Goal: Task Accomplishment & Management: Use online tool/utility

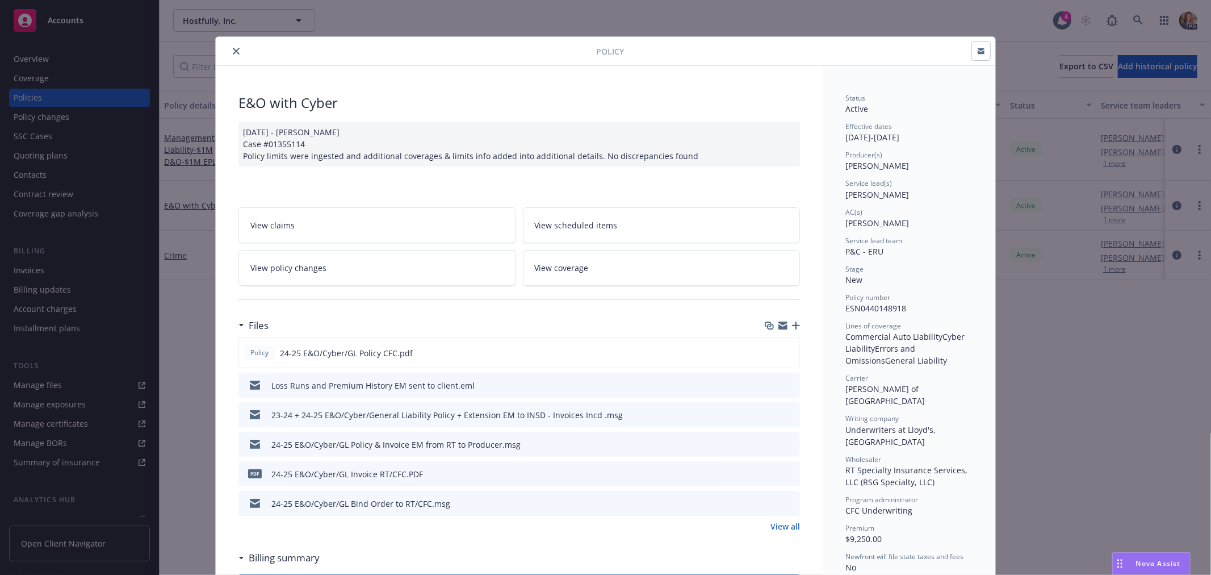
click at [233, 52] on icon "close" at bounding box center [236, 51] width 7 height 7
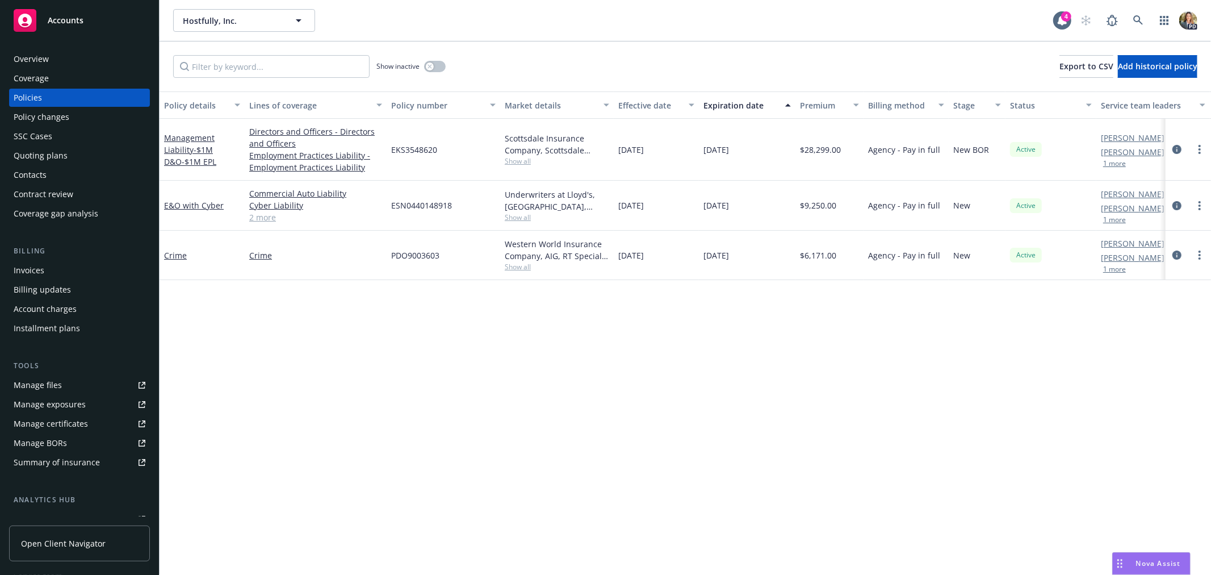
click at [64, 20] on span "Accounts" at bounding box center [66, 20] width 36 height 9
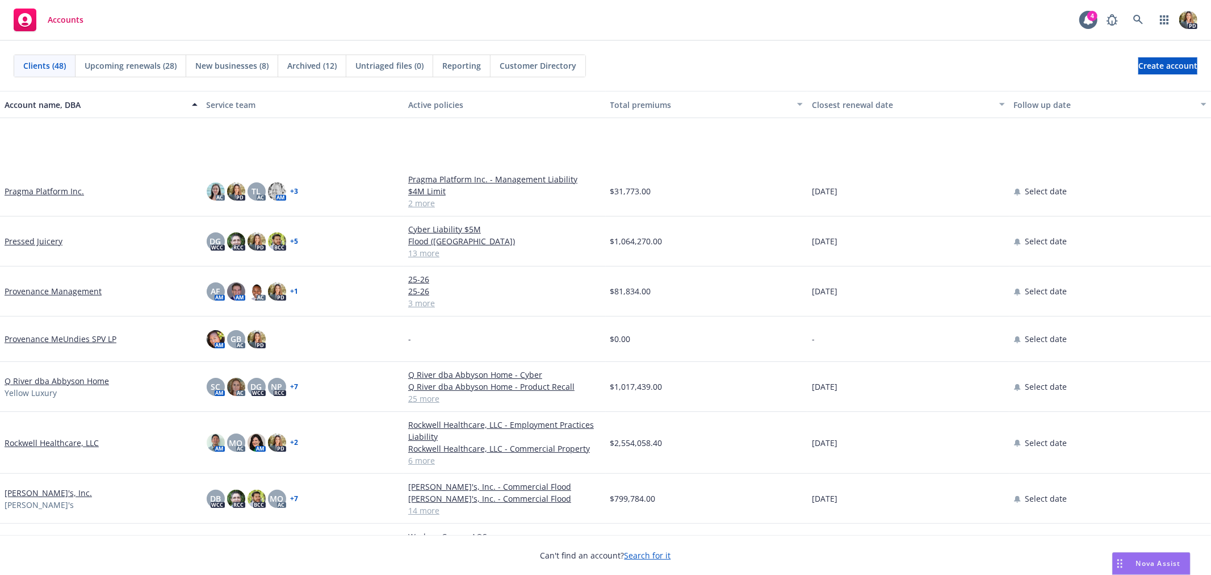
scroll to position [1451, 0]
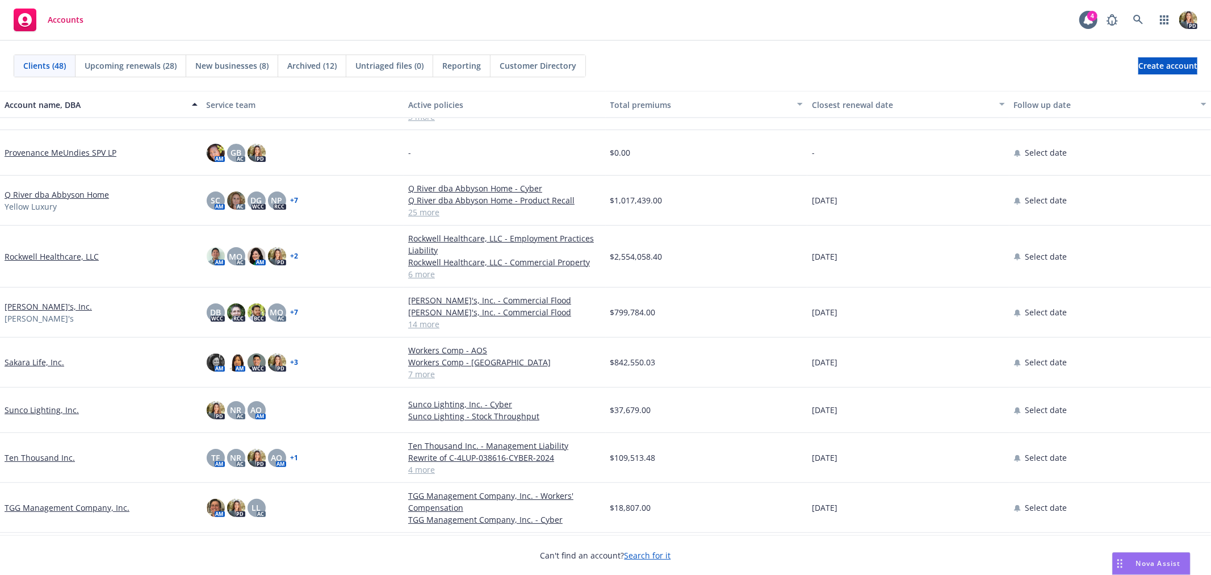
click at [35, 306] on link "[PERSON_NAME]'s, Inc." at bounding box center [48, 306] width 87 height 12
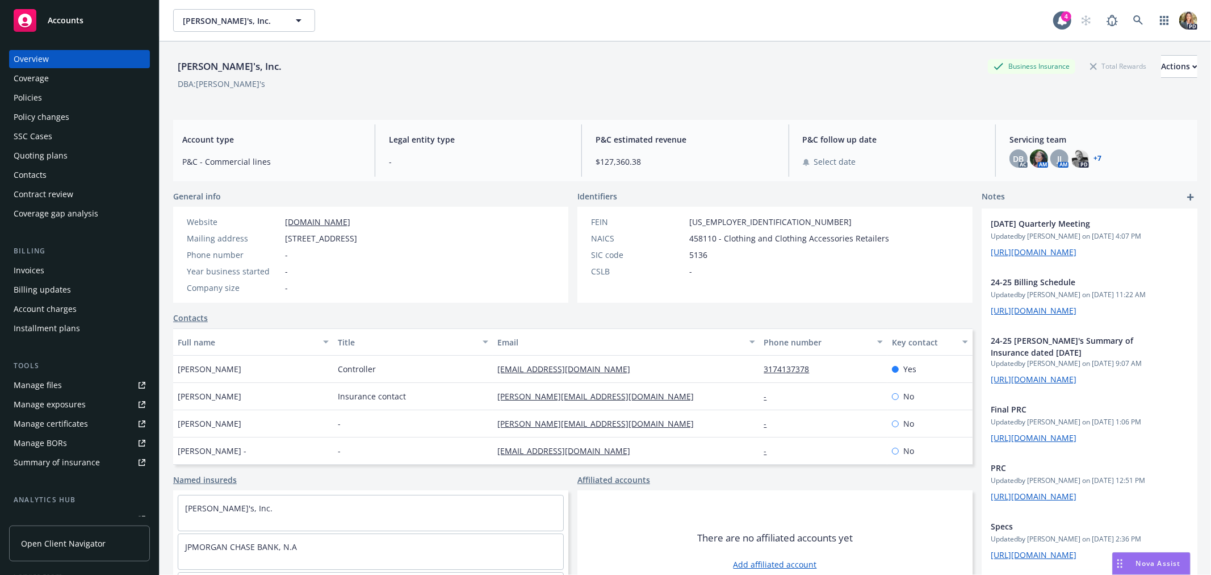
click at [1094, 158] on link "+ 7" at bounding box center [1098, 158] width 8 height 7
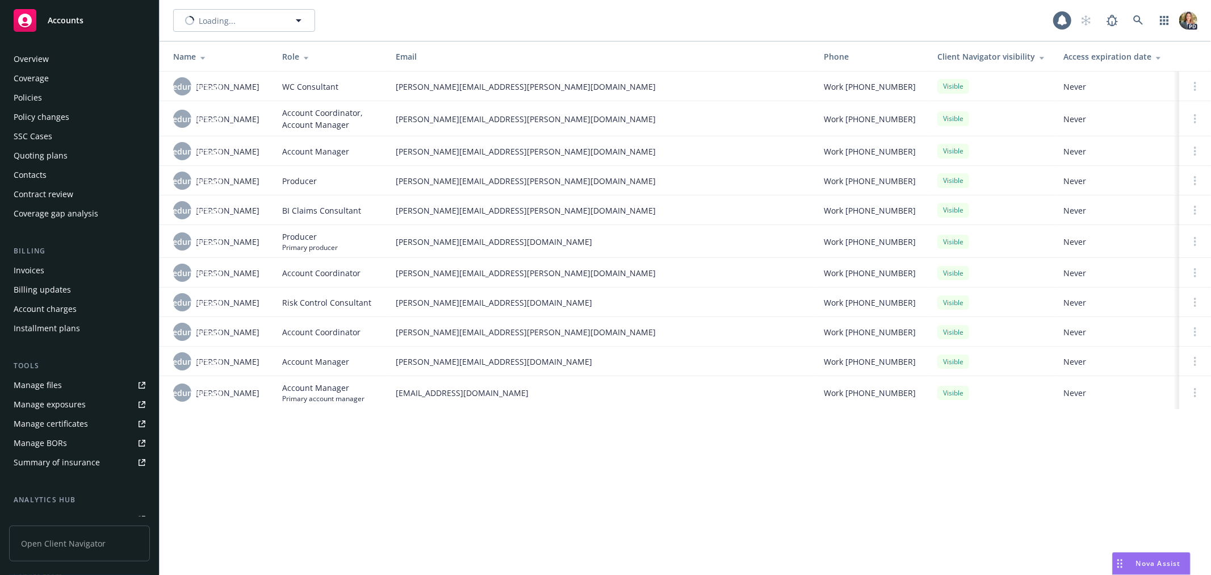
scroll to position [145, 0]
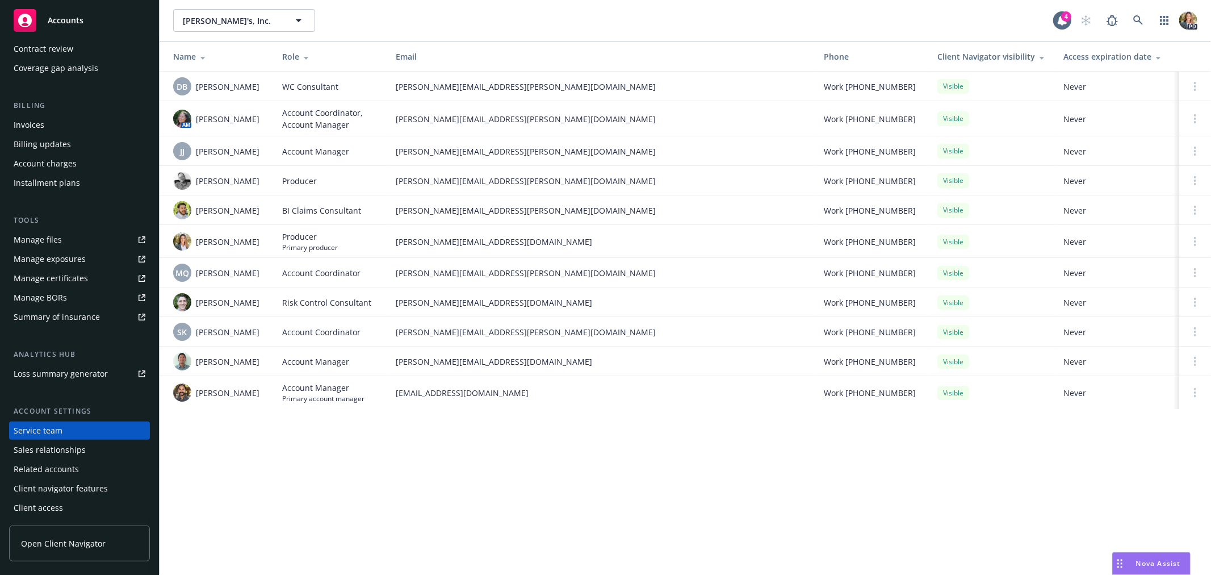
click at [76, 315] on div "Summary of insurance" at bounding box center [57, 317] width 86 height 18
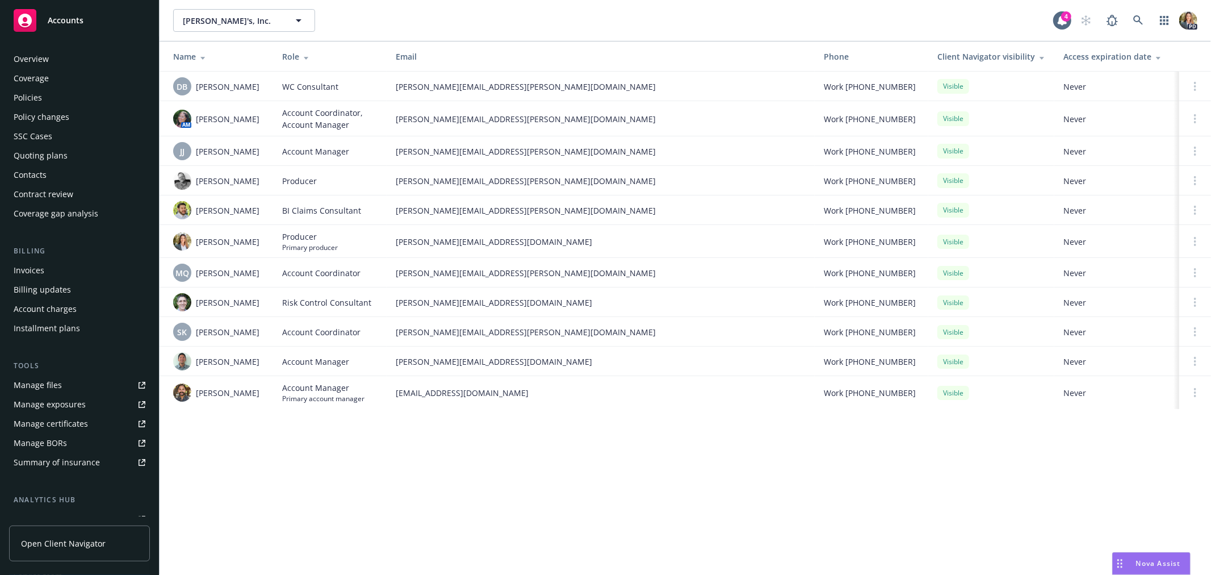
click at [58, 99] on div "Policies" at bounding box center [80, 98] width 132 height 18
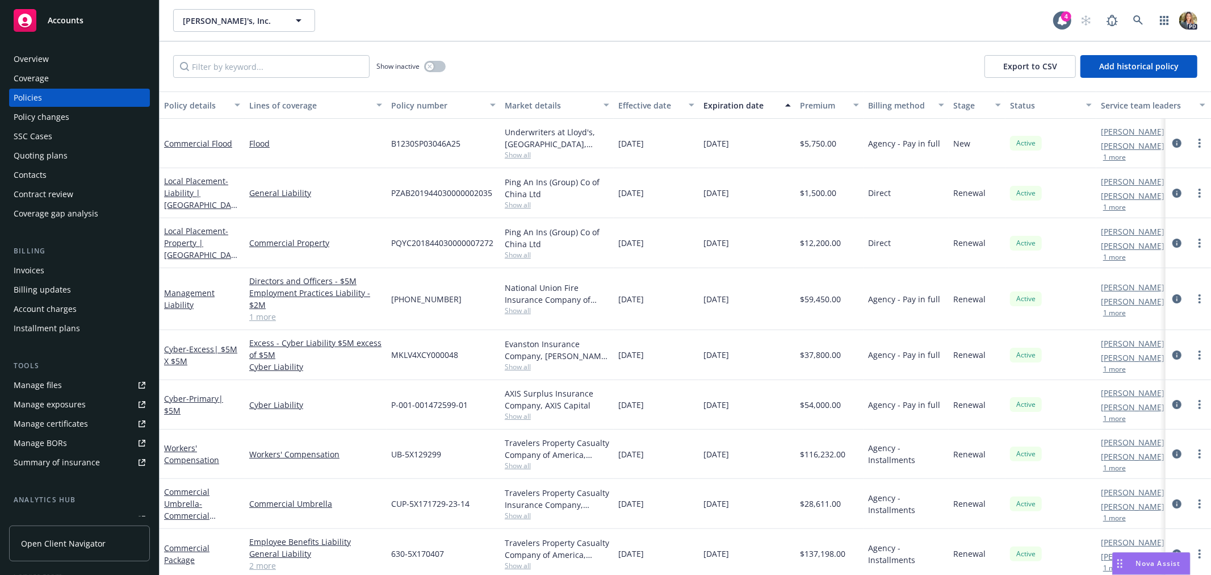
click at [89, 55] on div "Overview" at bounding box center [80, 59] width 132 height 18
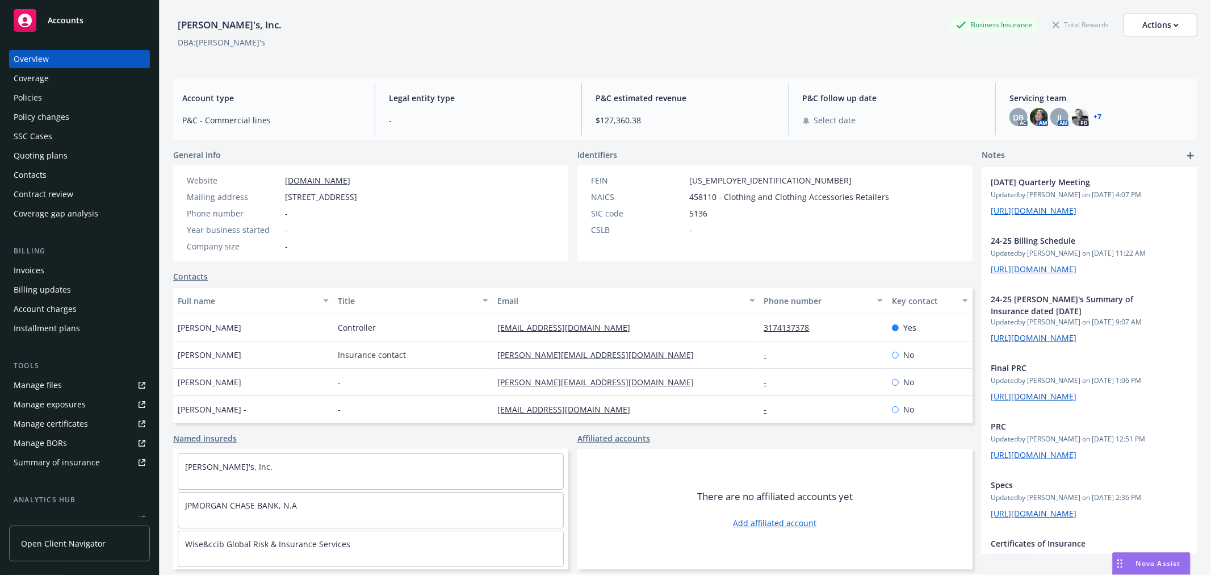
click at [62, 21] on span "Accounts" at bounding box center [66, 20] width 36 height 9
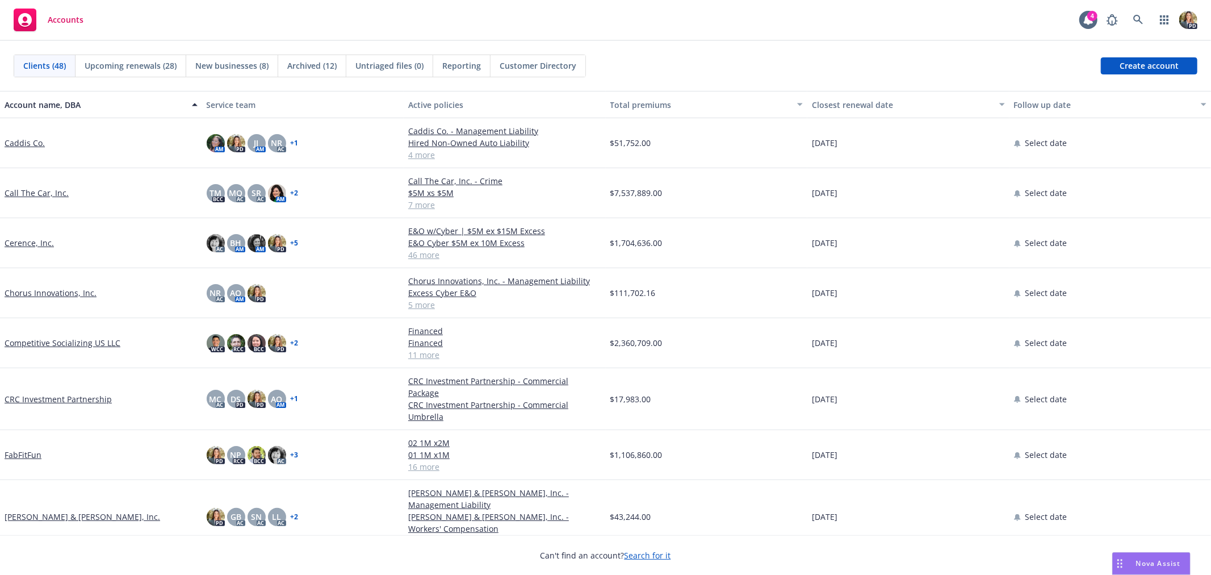
click at [55, 339] on link "Competitive Socializing US LLC" at bounding box center [63, 343] width 116 height 12
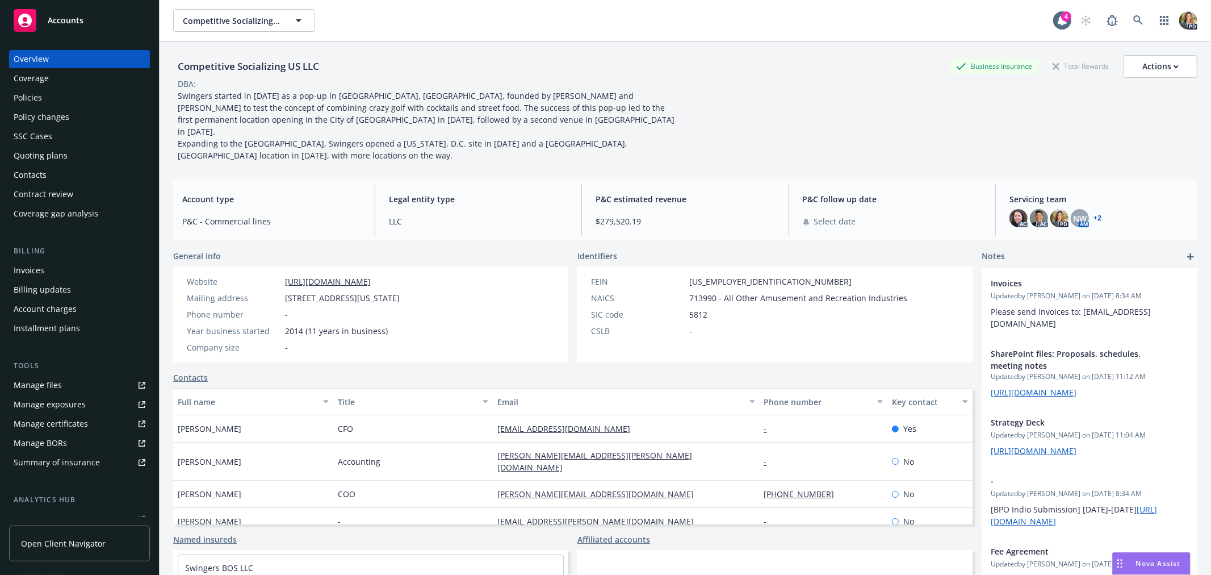
click at [54, 93] on div "Policies" at bounding box center [80, 98] width 132 height 18
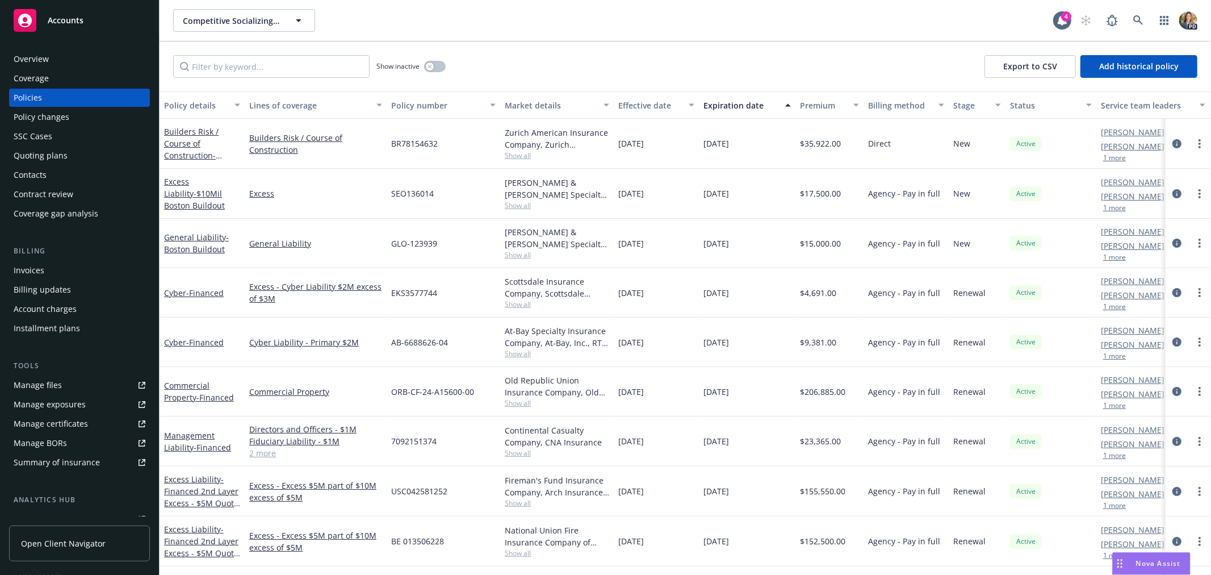
scroll to position [63, 0]
